Goal: Find specific page/section: Find specific page/section

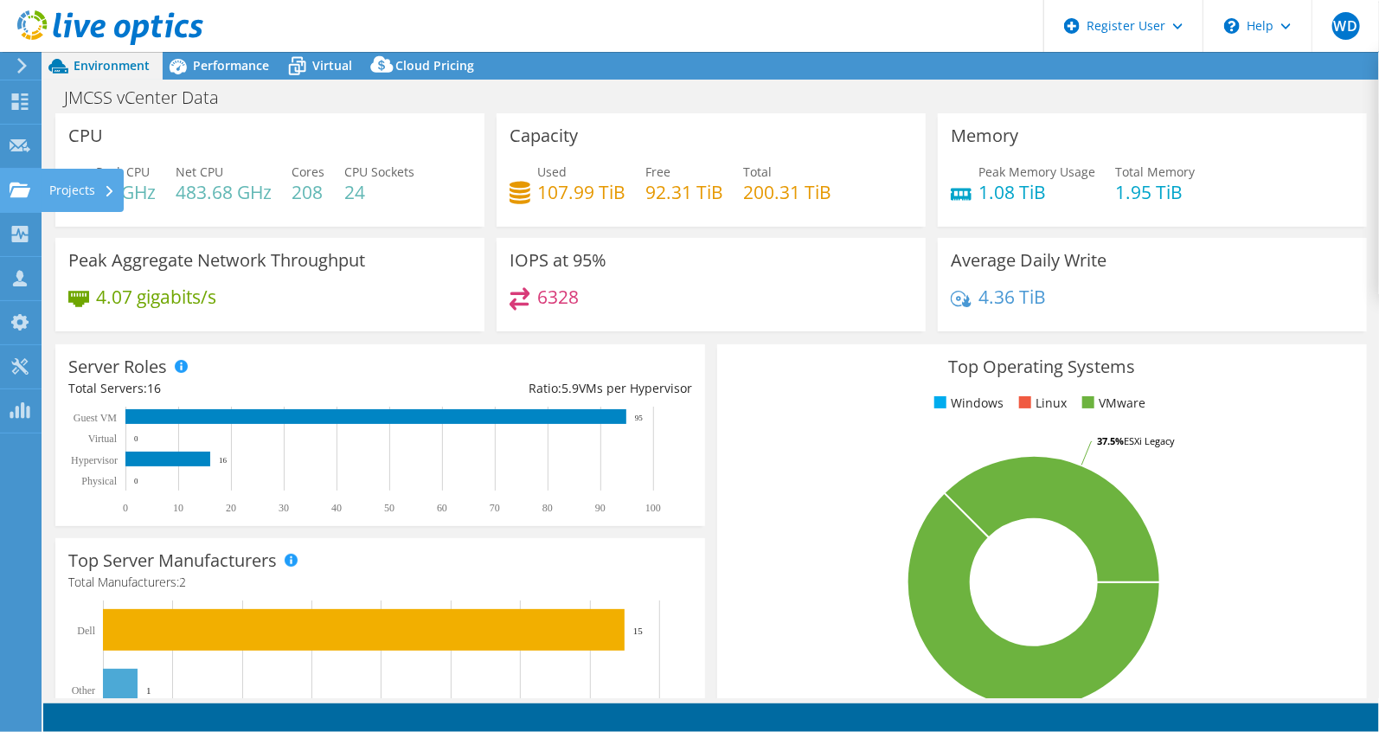
click at [25, 182] on icon at bounding box center [20, 190] width 21 height 16
select select "USD"
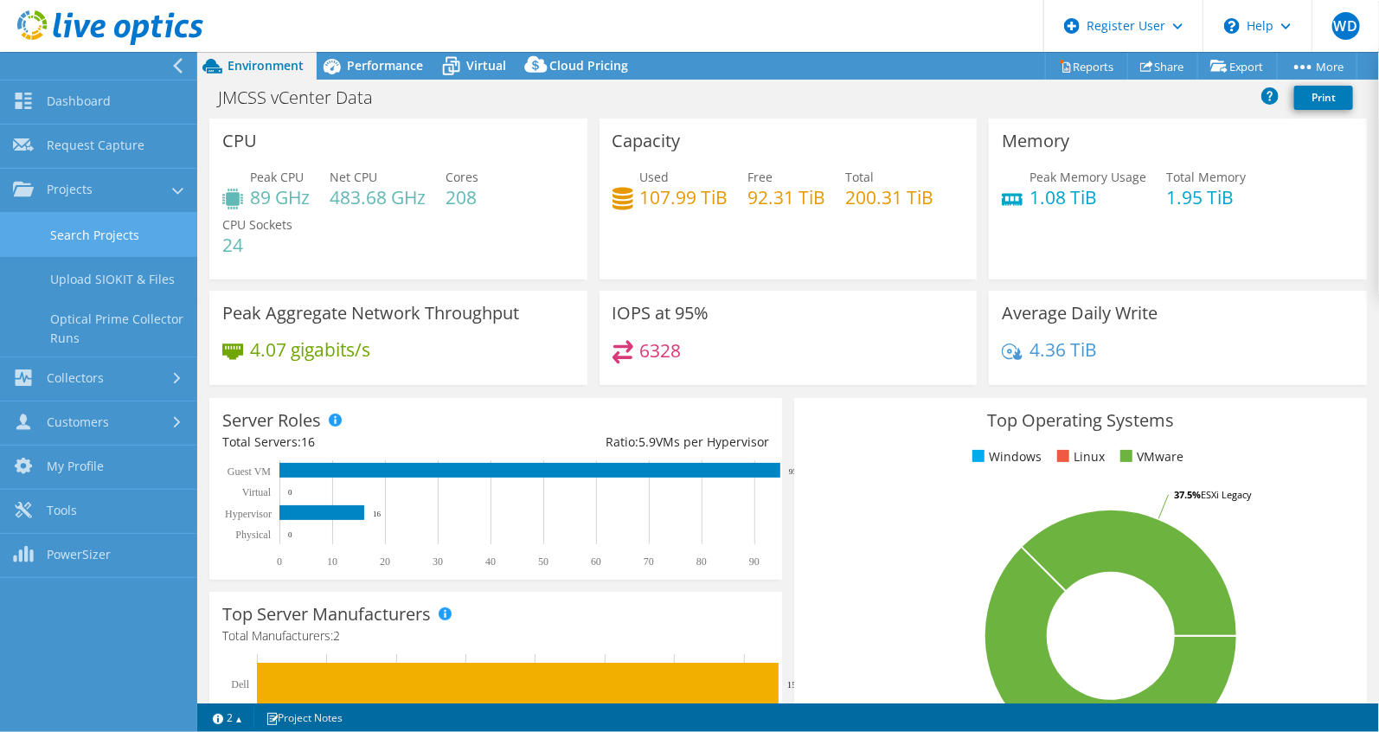
click at [48, 221] on link "Search Projects" at bounding box center [98, 235] width 197 height 44
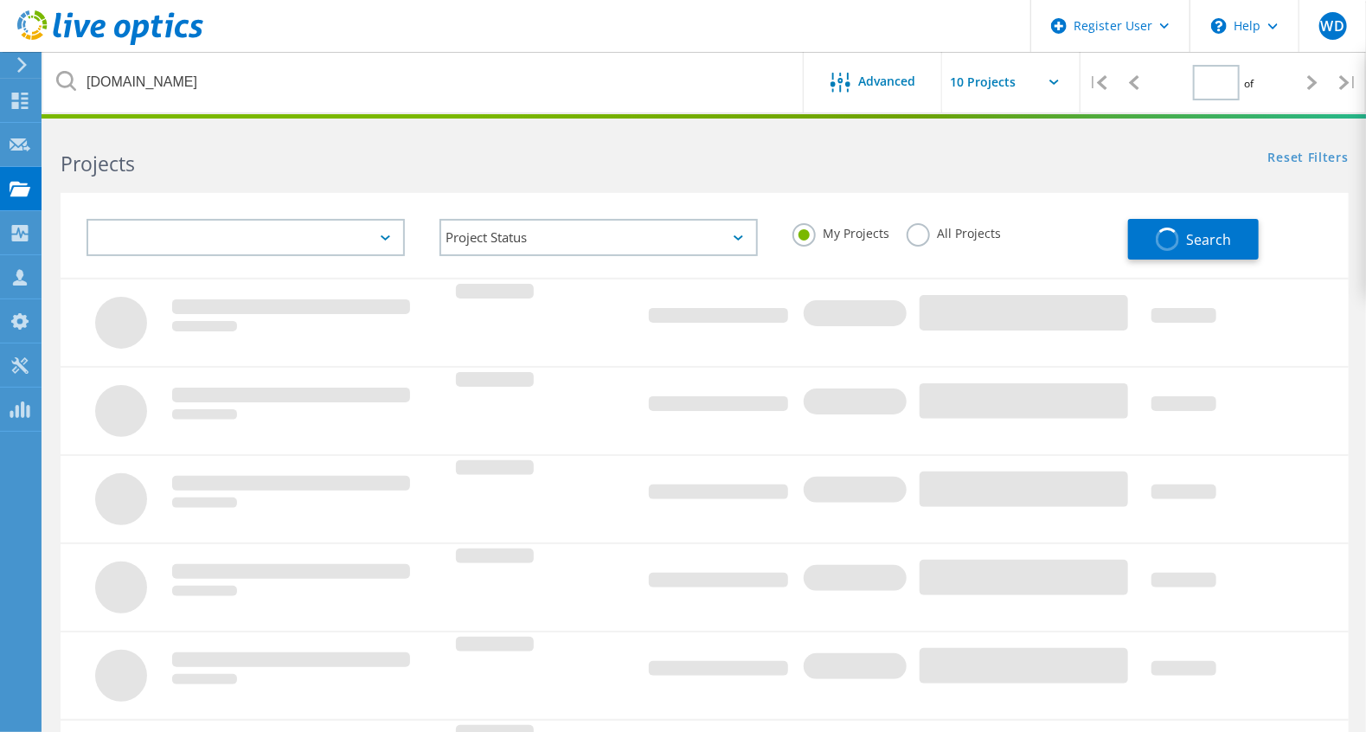
type input "1"
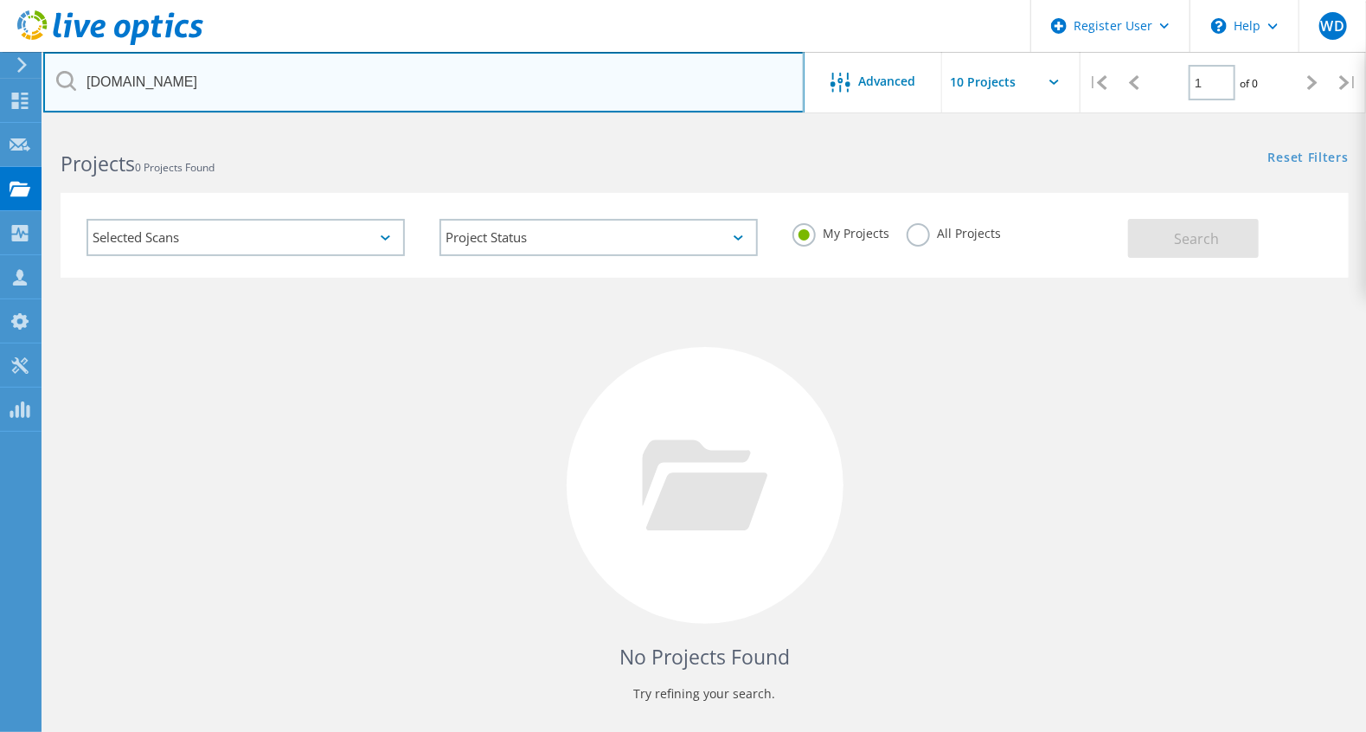
drag, startPoint x: 182, startPoint y: 84, endPoint x: 65, endPoint y: 81, distance: 117.7
click at [65, 81] on div "[DOMAIN_NAME]" at bounding box center [423, 82] width 760 height 61
type input "o"
type input "[DOMAIN_NAME]"
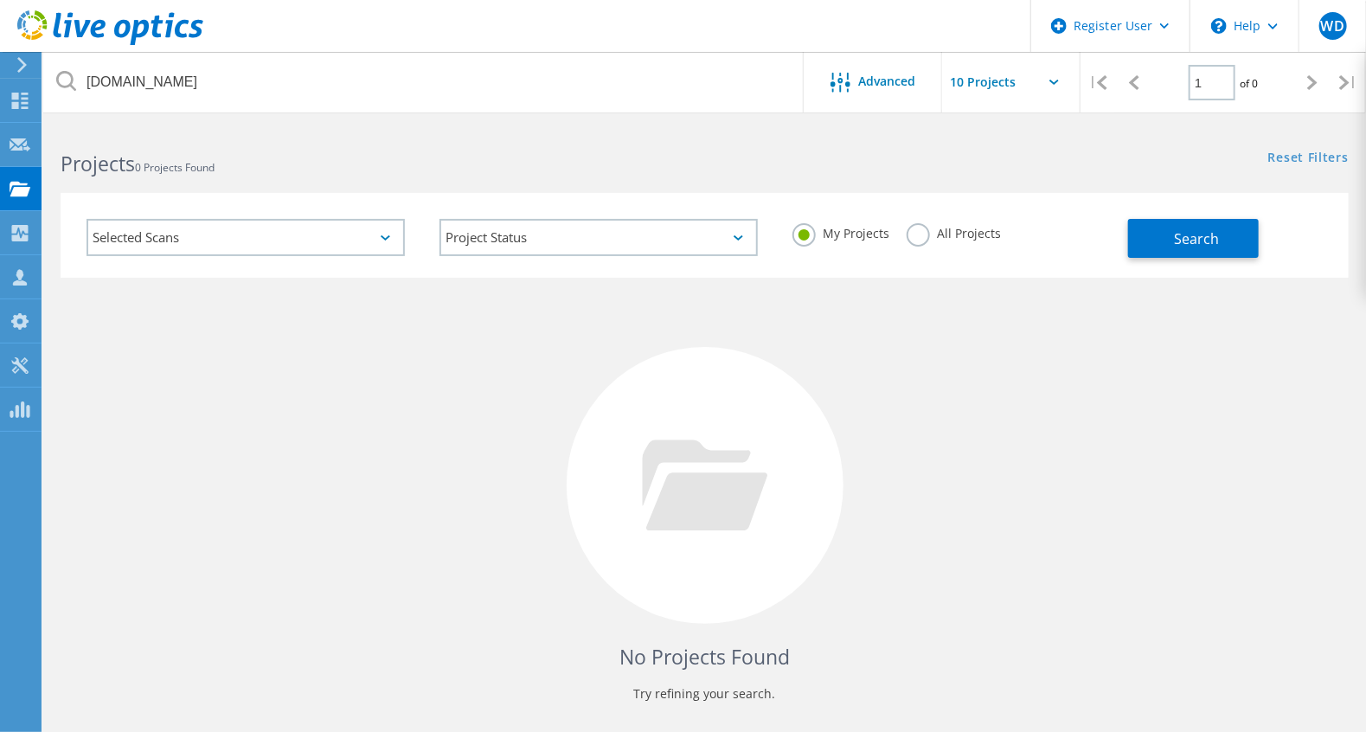
click at [962, 224] on label "All Projects" at bounding box center [953, 231] width 94 height 16
click at [0, 0] on input "All Projects" at bounding box center [0, 0] width 0 height 0
click at [1193, 225] on button "Search" at bounding box center [1193, 238] width 131 height 39
